Goal: Information Seeking & Learning: Learn about a topic

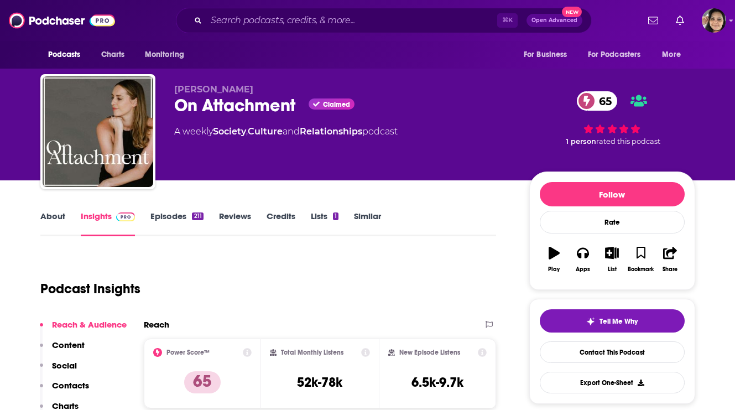
click at [52, 217] on link "About" at bounding box center [52, 223] width 25 height 25
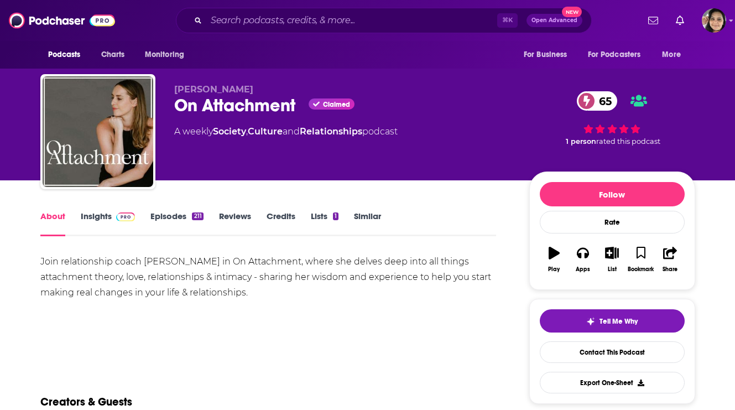
click at [174, 217] on link "Episodes 211" at bounding box center [176, 223] width 53 height 25
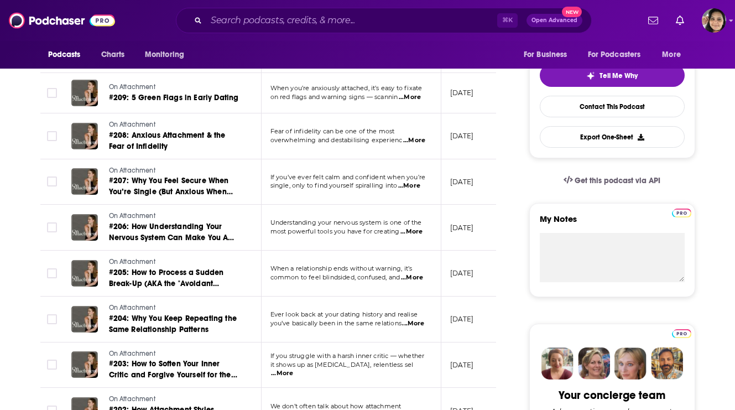
scroll to position [363, 0]
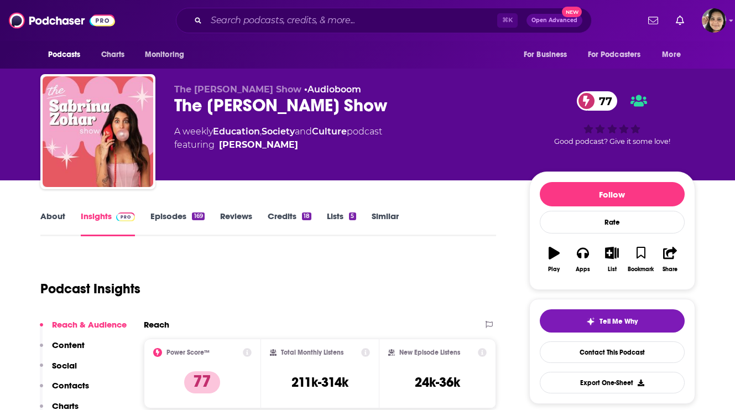
click at [54, 214] on link "About" at bounding box center [52, 223] width 25 height 25
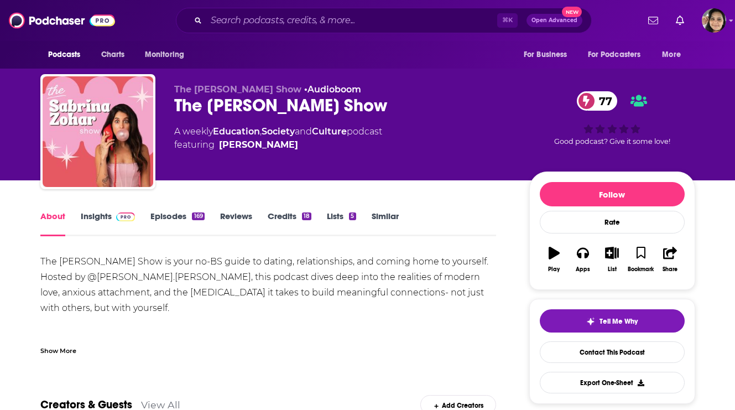
click at [165, 222] on link "Episodes 169" at bounding box center [177, 223] width 54 height 25
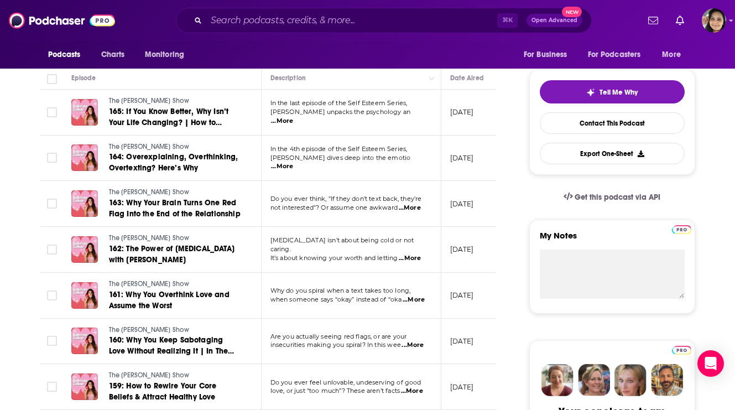
scroll to position [370, 0]
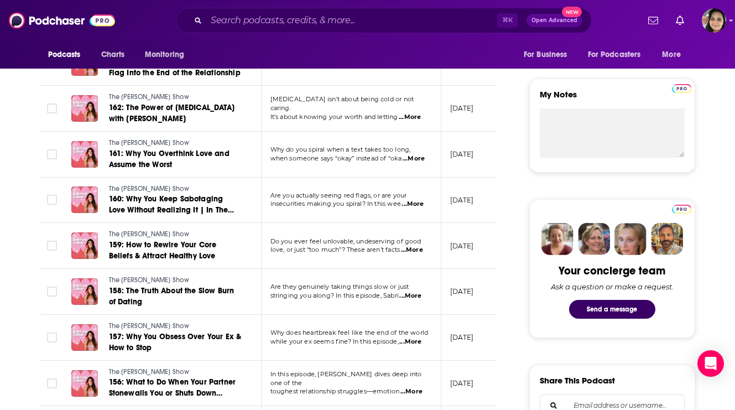
click at [413, 341] on span "...More" at bounding box center [410, 341] width 22 height 9
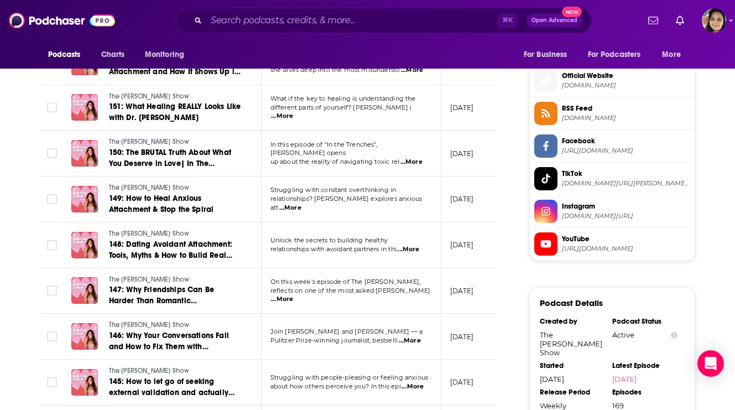
scroll to position [0, 0]
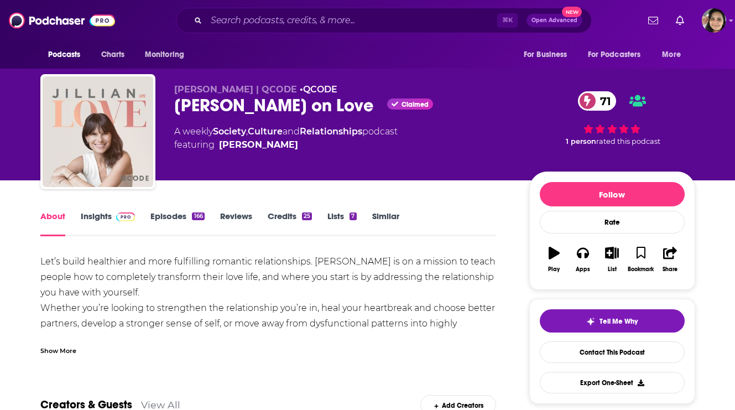
click at [91, 217] on link "Insights" at bounding box center [108, 223] width 55 height 25
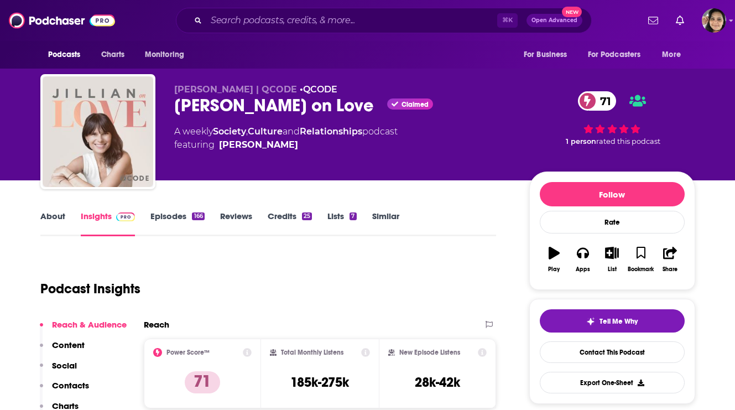
click at [163, 220] on link "Episodes 166" at bounding box center [177, 223] width 54 height 25
